Goal: Navigation & Orientation: Find specific page/section

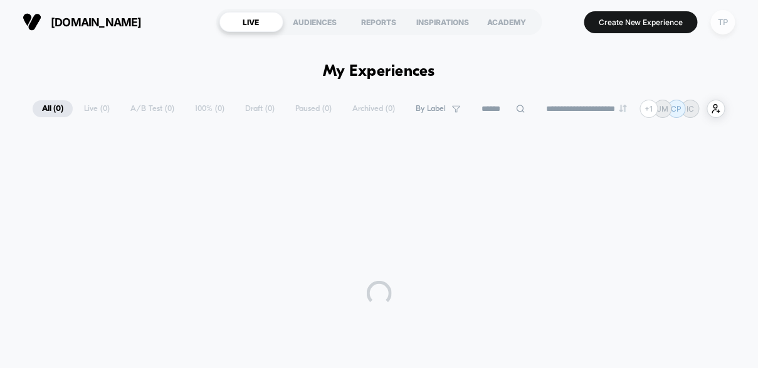
click at [719, 22] on div "TP" at bounding box center [723, 22] width 24 height 24
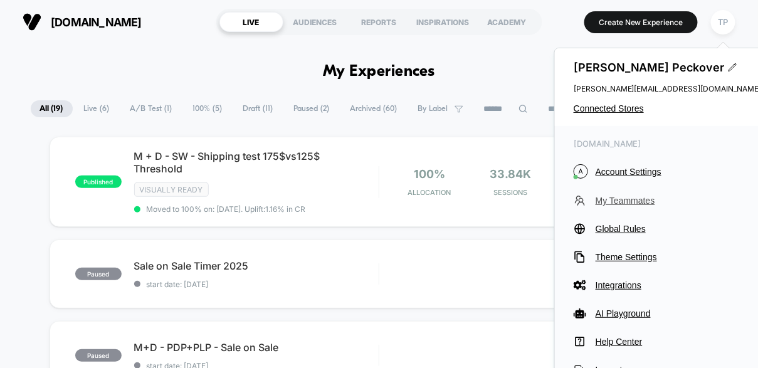
click at [625, 201] on span "My Teammates" at bounding box center [678, 201] width 166 height 10
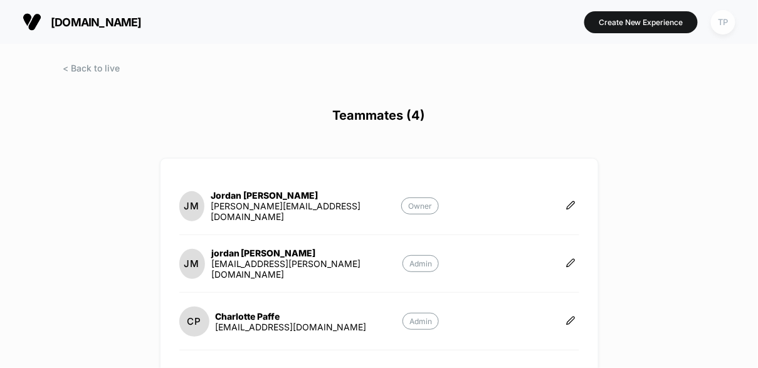
click at [724, 19] on div "TP" at bounding box center [723, 22] width 24 height 24
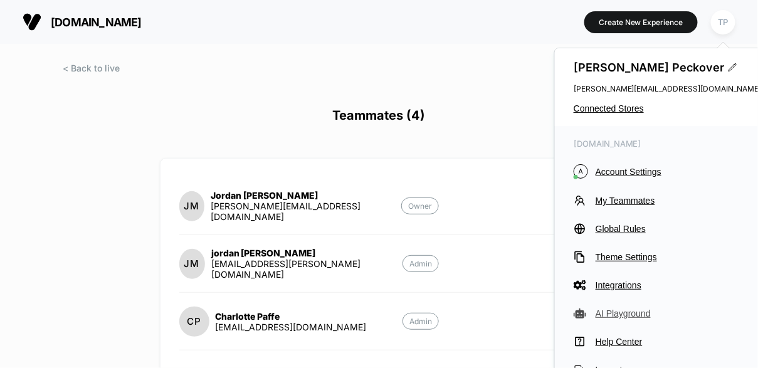
click at [623, 314] on span "AI Playground" at bounding box center [678, 313] width 166 height 10
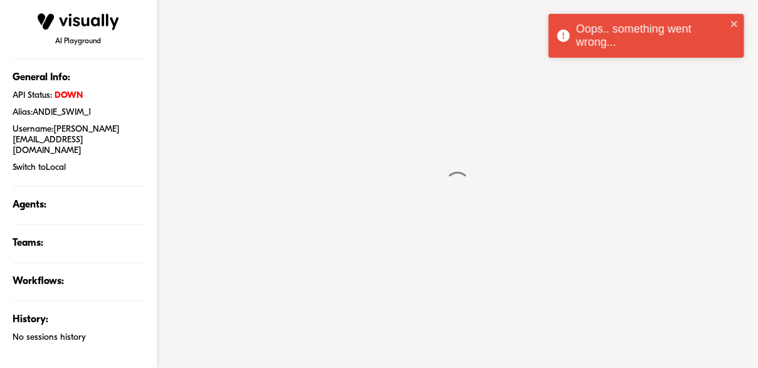
type textarea "*"
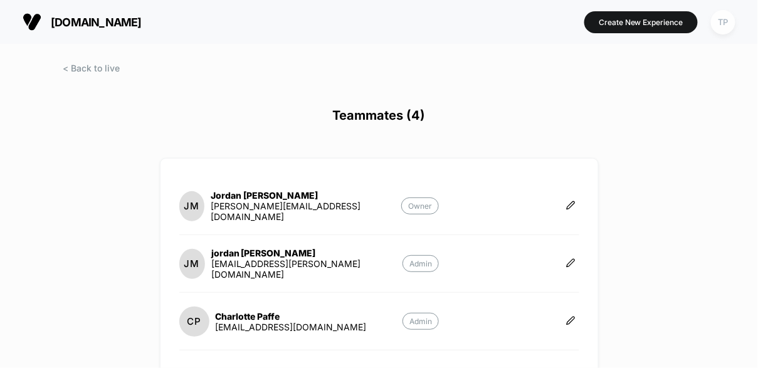
click at [724, 21] on div "TP" at bounding box center [723, 22] width 24 height 24
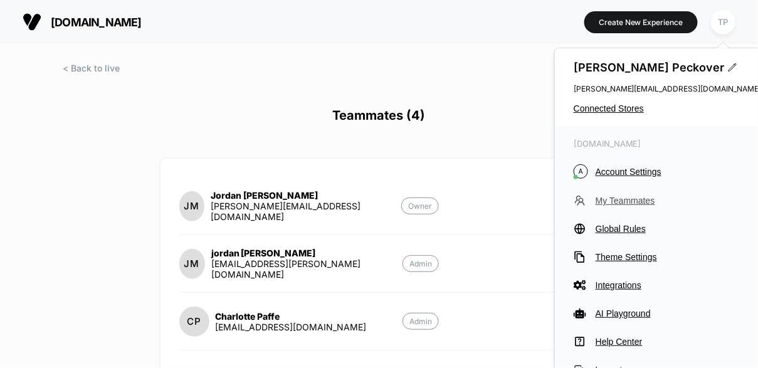
click at [622, 199] on span "My Teammates" at bounding box center [678, 201] width 166 height 10
click at [624, 171] on span "Account Settings" at bounding box center [678, 172] width 166 height 10
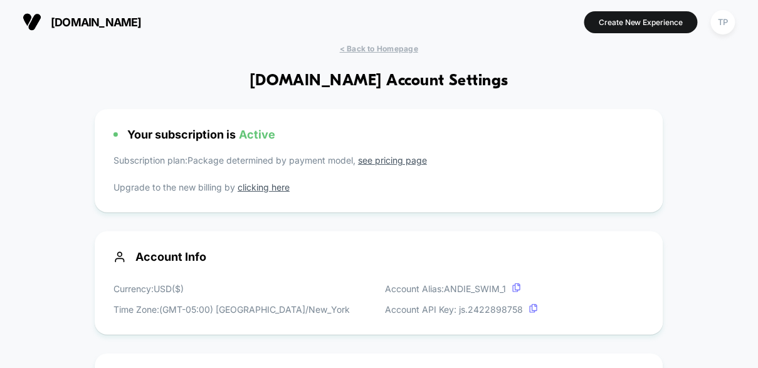
scroll to position [169, 0]
click at [723, 29] on div "TP" at bounding box center [723, 22] width 24 height 24
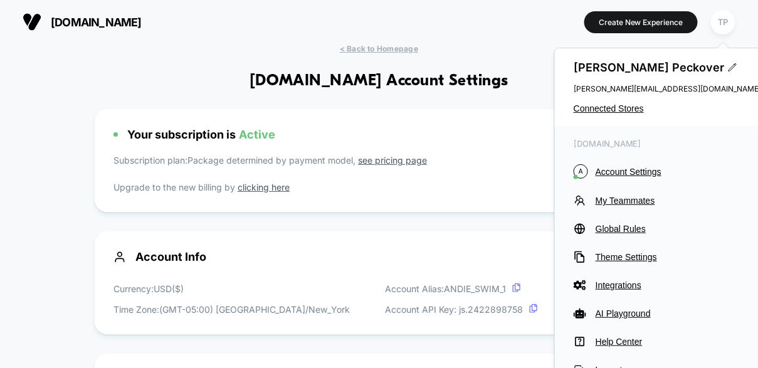
click at [458, 14] on section at bounding box center [379, 21] width 234 height 31
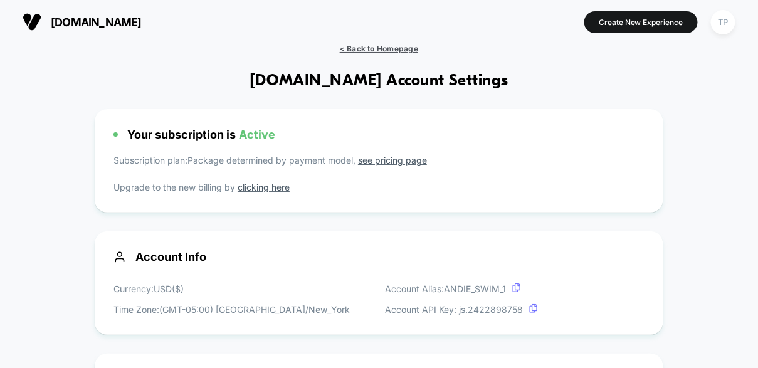
click at [406, 44] on span "< Back to Homepage" at bounding box center [379, 48] width 78 height 9
